Goal: Task Accomplishment & Management: Use online tool/utility

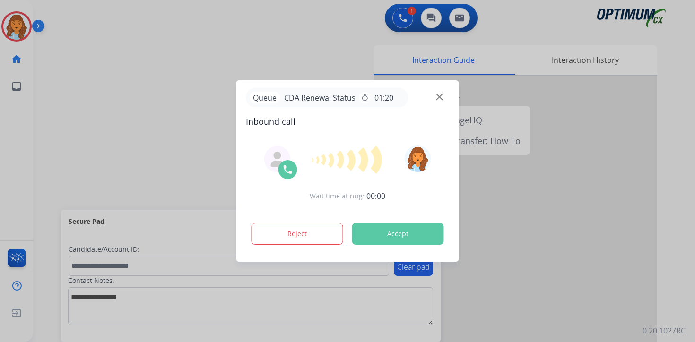
click at [47, 124] on div at bounding box center [347, 171] width 695 height 342
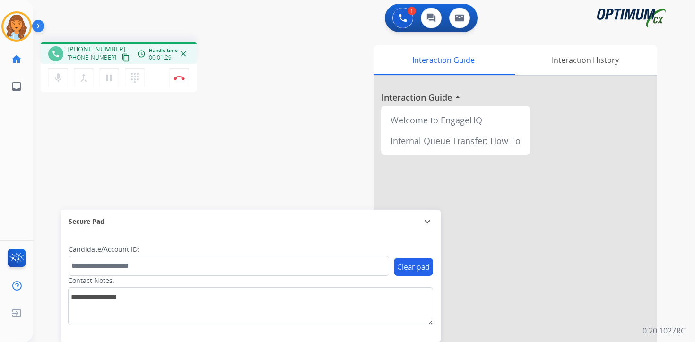
click at [122, 61] on mat-icon "content_copy" at bounding box center [126, 57] width 9 height 9
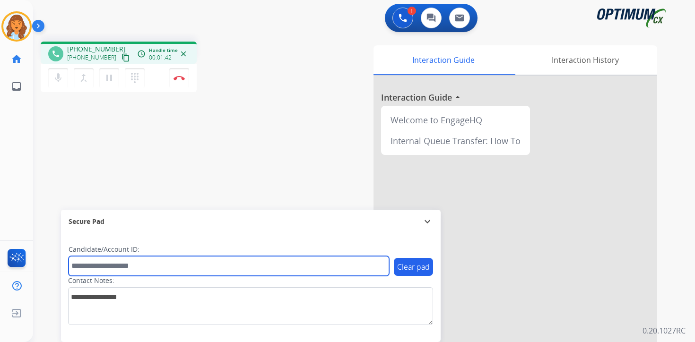
click at [146, 265] on input "text" at bounding box center [229, 266] width 321 height 20
type input "*******"
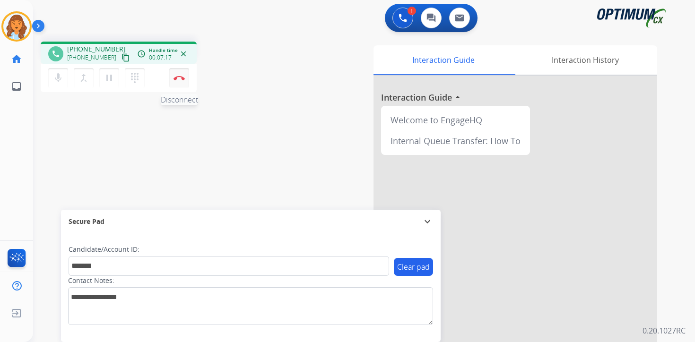
click at [181, 78] on img at bounding box center [179, 78] width 11 height 5
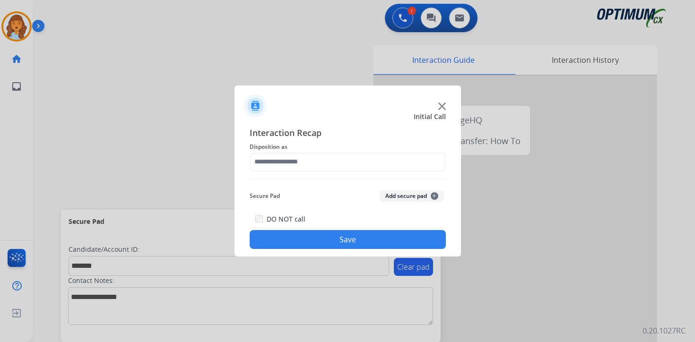
click at [424, 197] on button "Add secure pad +" at bounding box center [412, 196] width 64 height 11
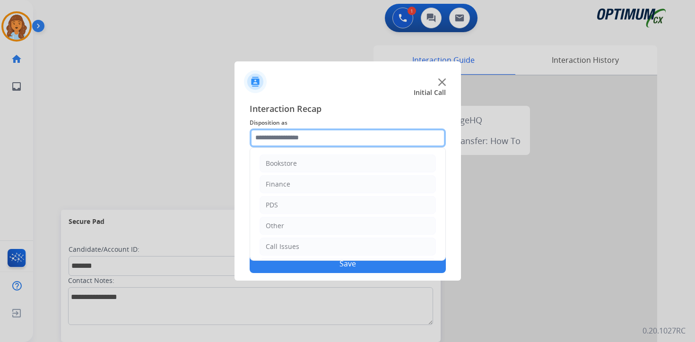
click at [326, 143] on input "text" at bounding box center [348, 138] width 196 height 19
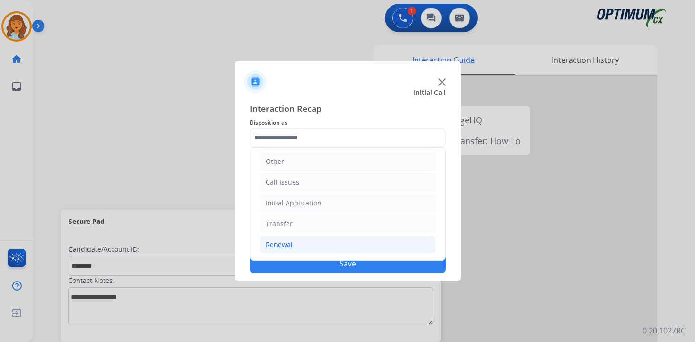
click at [310, 240] on li "Renewal" at bounding box center [348, 245] width 176 height 18
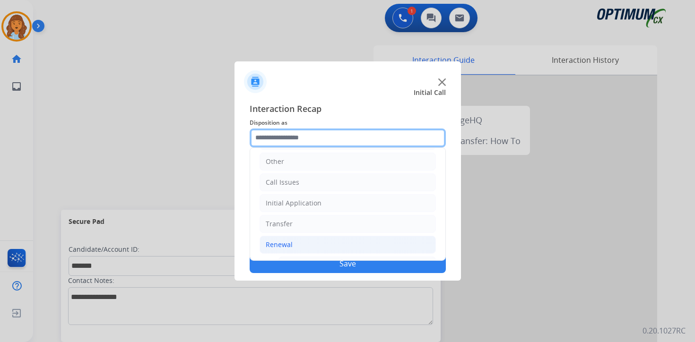
scroll to position [222, 0]
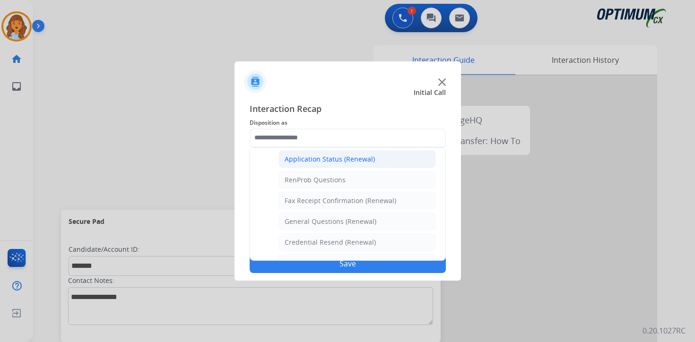
click at [310, 156] on div "Application Status (Renewal)" at bounding box center [330, 159] width 90 height 9
type input "**********"
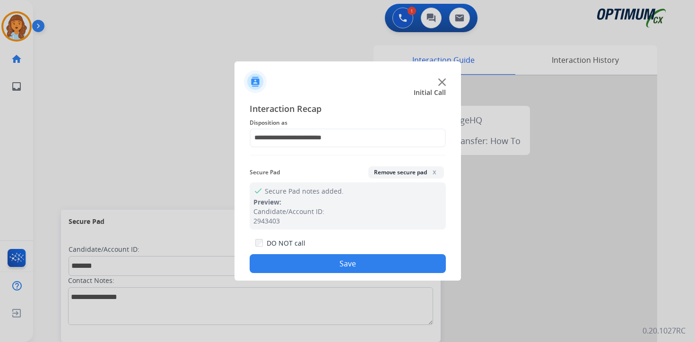
click at [336, 265] on button "Save" at bounding box center [348, 263] width 196 height 19
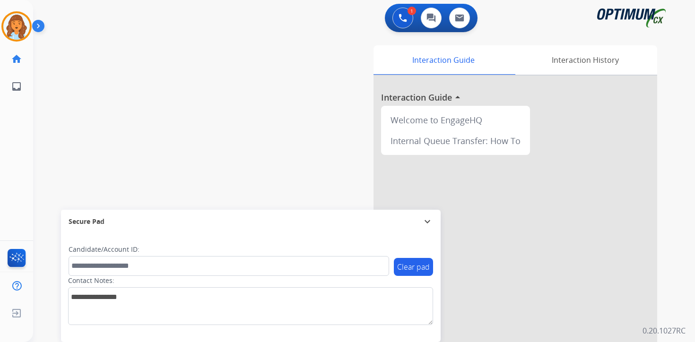
click at [43, 28] on img at bounding box center [40, 28] width 16 height 18
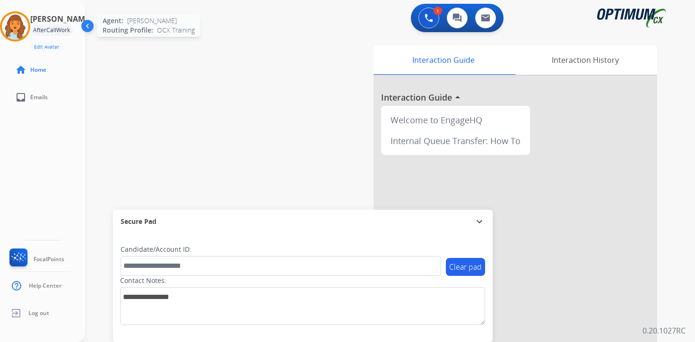
click at [19, 20] on img at bounding box center [15, 26] width 26 height 26
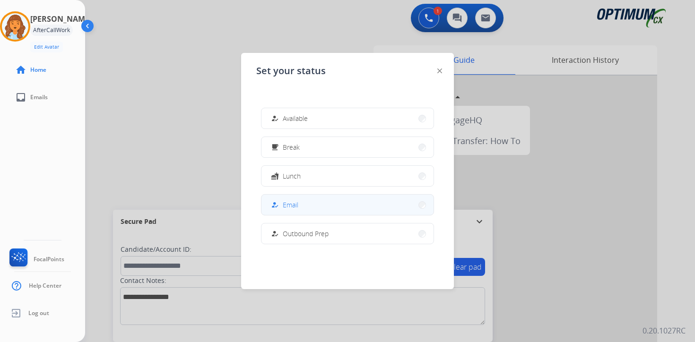
click at [293, 205] on span "Email" at bounding box center [291, 205] width 16 height 10
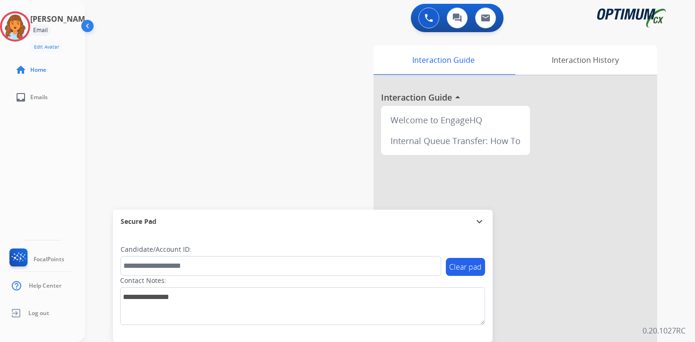
click at [473, 336] on div "Clear pad Candidate/Account ID: Contact Notes:" at bounding box center [303, 288] width 380 height 109
